Goal: Find specific page/section: Find specific page/section

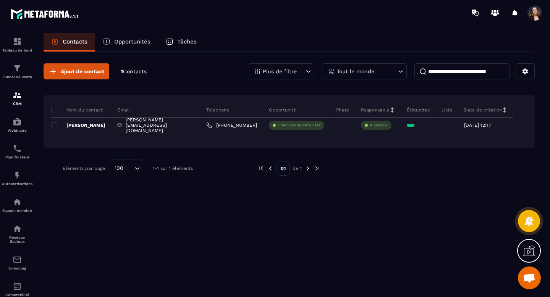
scroll to position [1403, 0]
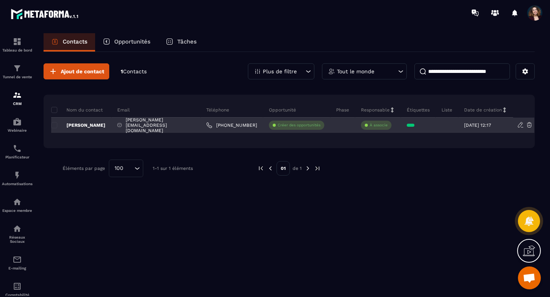
click at [445, 126] on div at bounding box center [447, 125] width 23 height 15
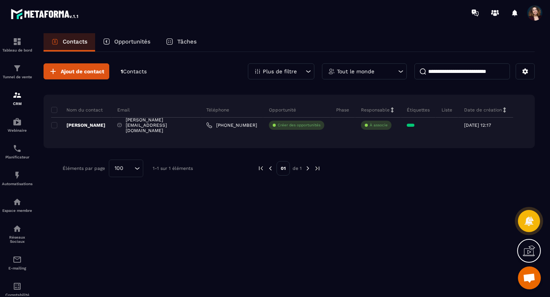
click at [445, 112] on p "Liste" at bounding box center [446, 110] width 11 height 6
click at [520, 75] on button at bounding box center [524, 71] width 19 height 16
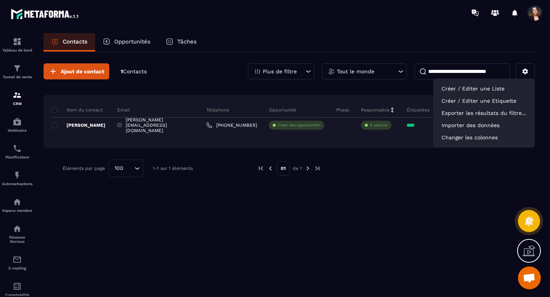
click at [129, 75] on p "1 Contacts" at bounding box center [134, 71] width 26 height 7
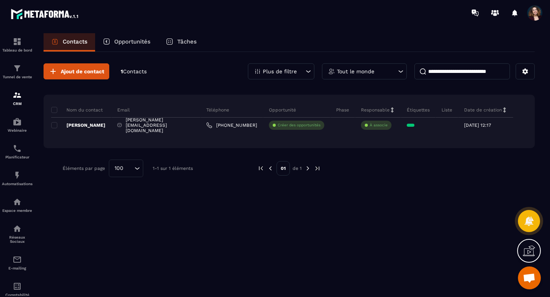
click at [129, 75] on p "1 Contacts" at bounding box center [134, 71] width 26 height 7
click at [127, 74] on span "Contacts" at bounding box center [135, 71] width 24 height 6
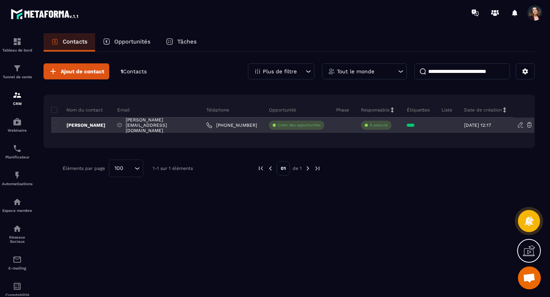
click at [97, 124] on p "[PERSON_NAME]" at bounding box center [78, 125] width 54 height 6
